Goal: Task Accomplishment & Management: Use online tool/utility

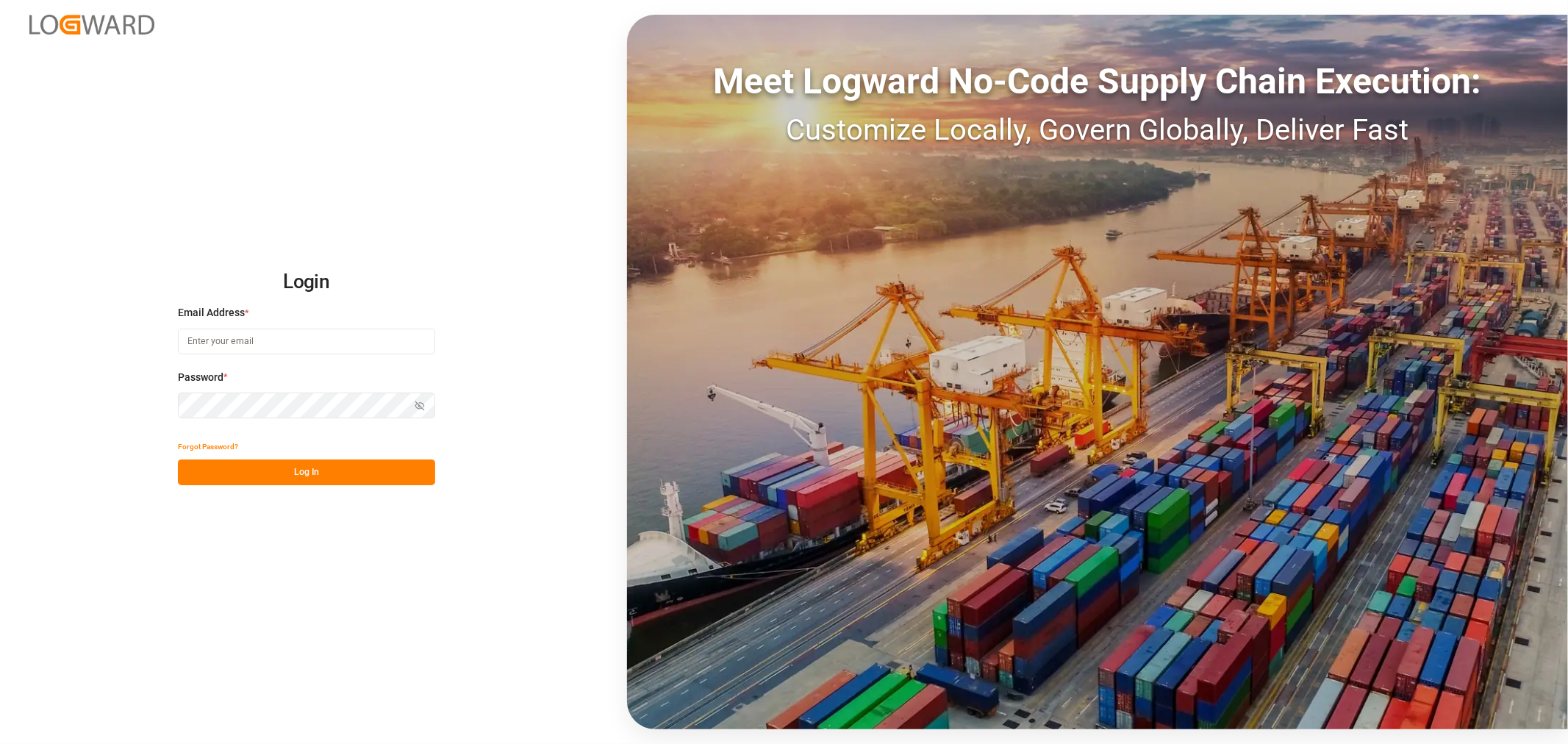
type input "[PERSON_NAME][EMAIL_ADDRESS][PERSON_NAME][DOMAIN_NAME]"
click at [300, 471] on button "Log In" at bounding box center [307, 473] width 258 height 26
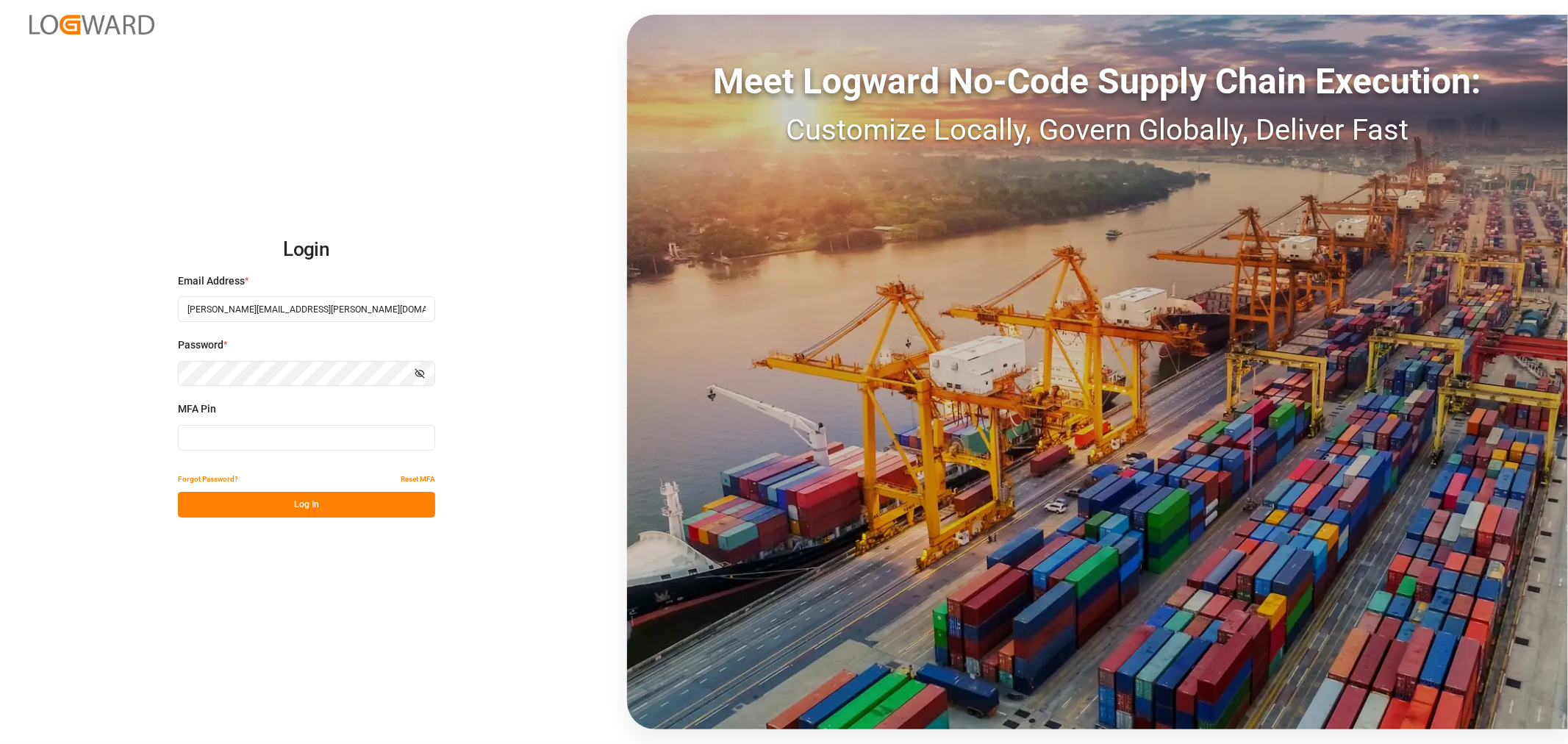
click at [286, 441] on input at bounding box center [307, 438] width 258 height 26
type input "697741"
click at [299, 508] on button "Log In" at bounding box center [307, 505] width 258 height 26
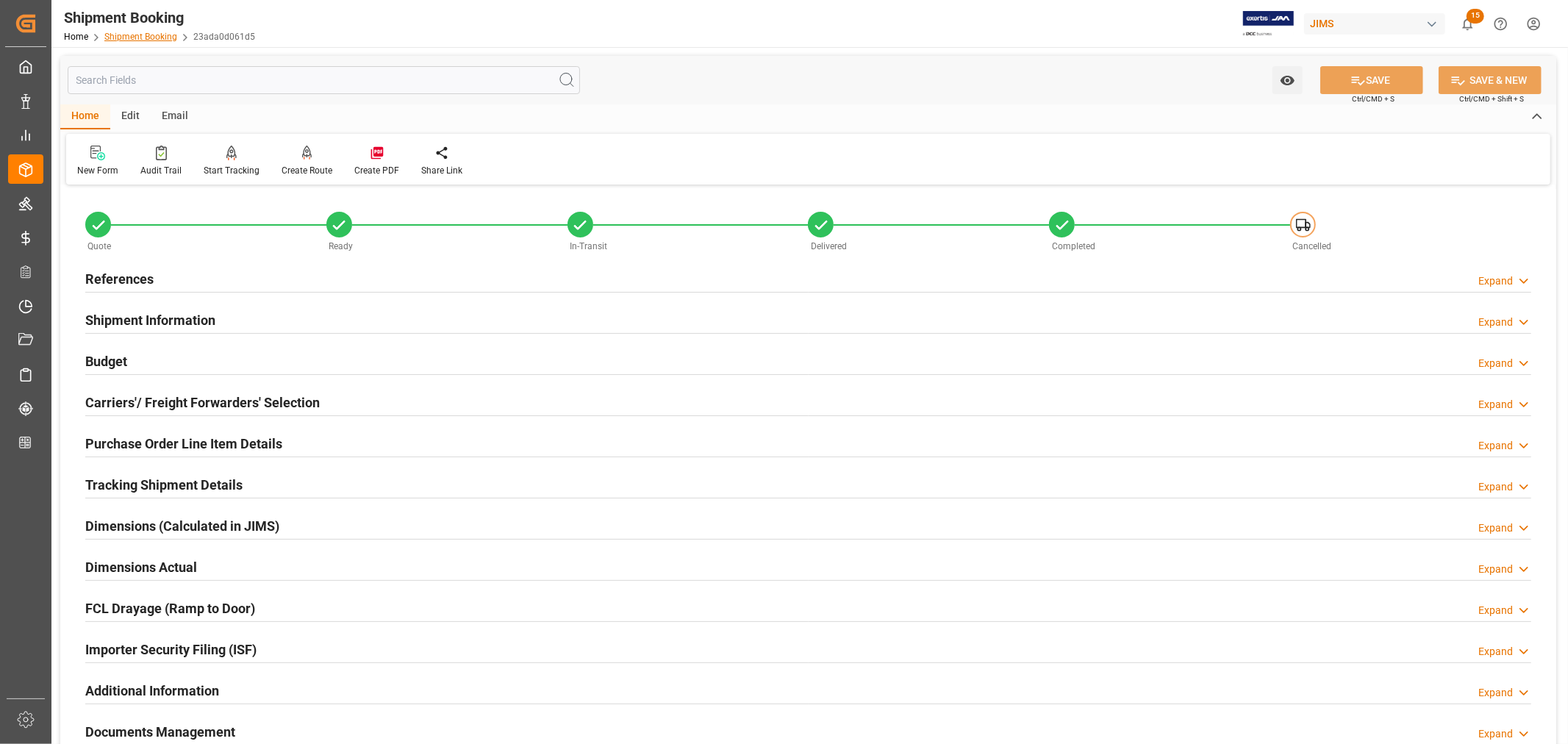
click at [142, 40] on link "Shipment Booking" at bounding box center [141, 36] width 73 height 10
